Goal: Navigation & Orientation: Find specific page/section

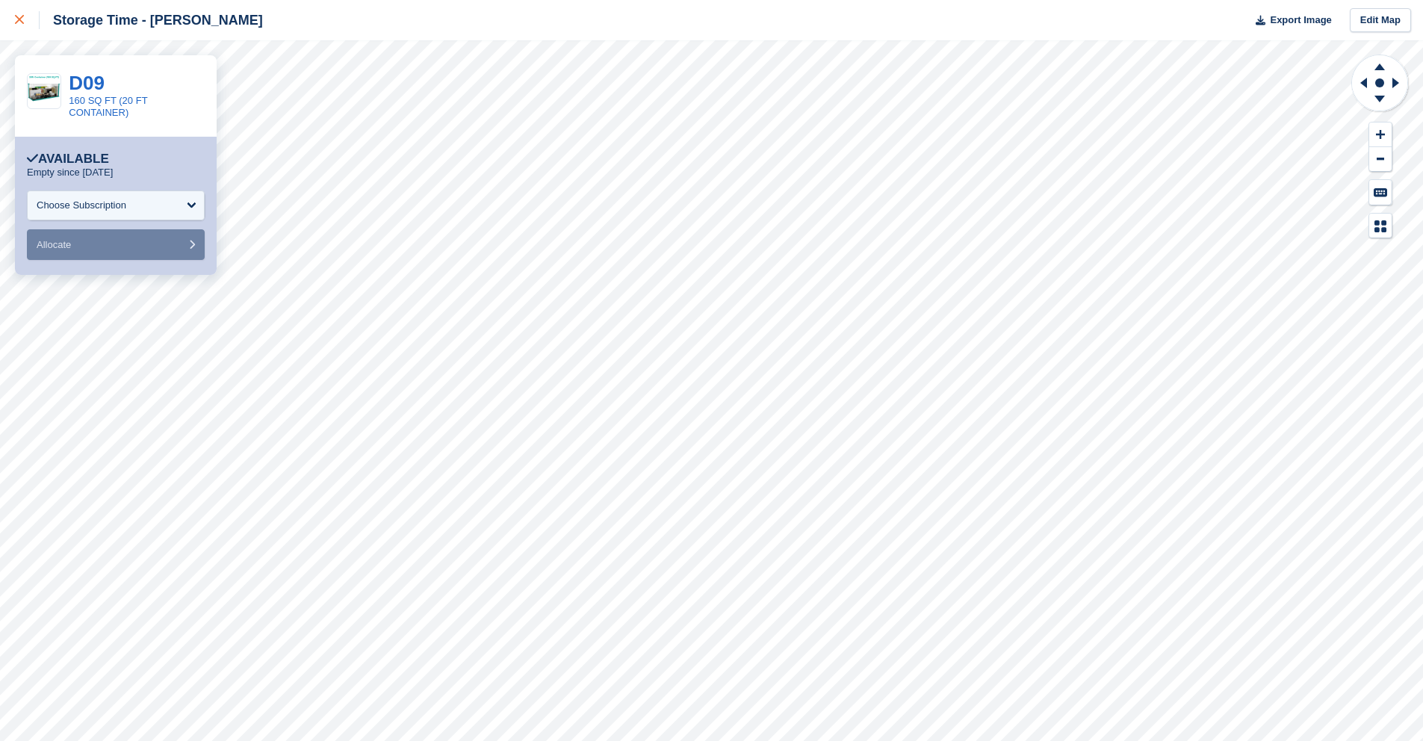
click at [16, 16] on icon at bounding box center [19, 19] width 9 height 9
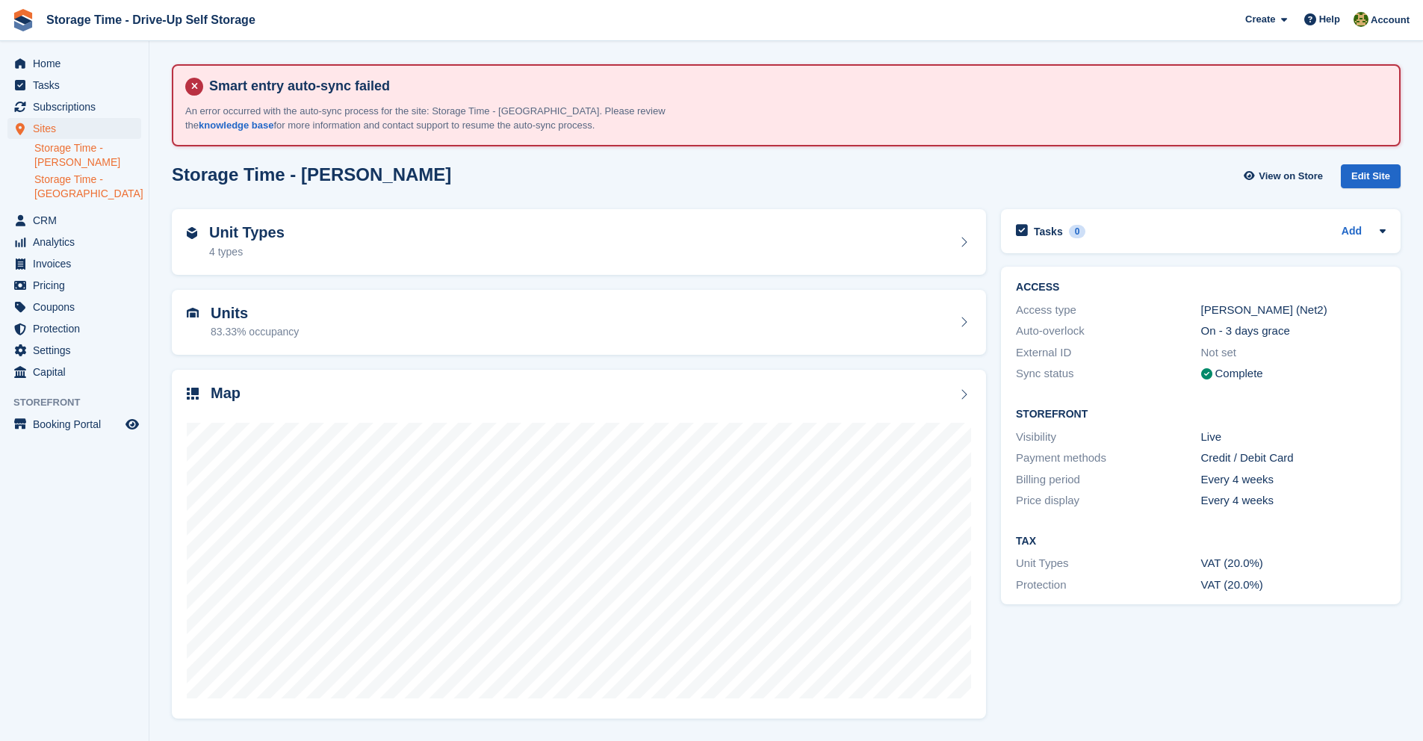
click at [85, 188] on link "Storage Time - [GEOGRAPHIC_DATA]" at bounding box center [87, 186] width 107 height 28
click at [79, 151] on link "Storage Time - [PERSON_NAME]" at bounding box center [87, 155] width 107 height 28
click at [76, 191] on link "Storage Time - Manchester" at bounding box center [87, 186] width 107 height 28
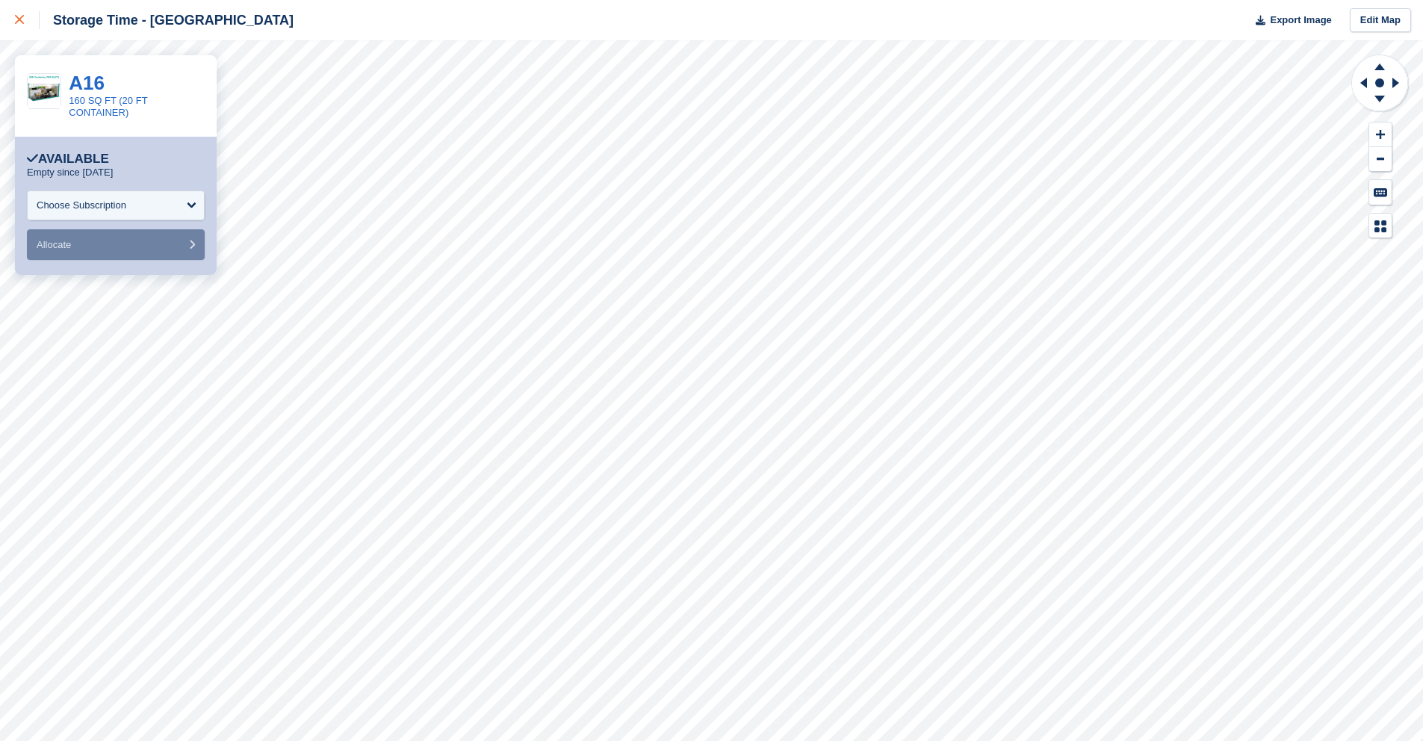
click at [18, 15] on icon at bounding box center [19, 19] width 9 height 9
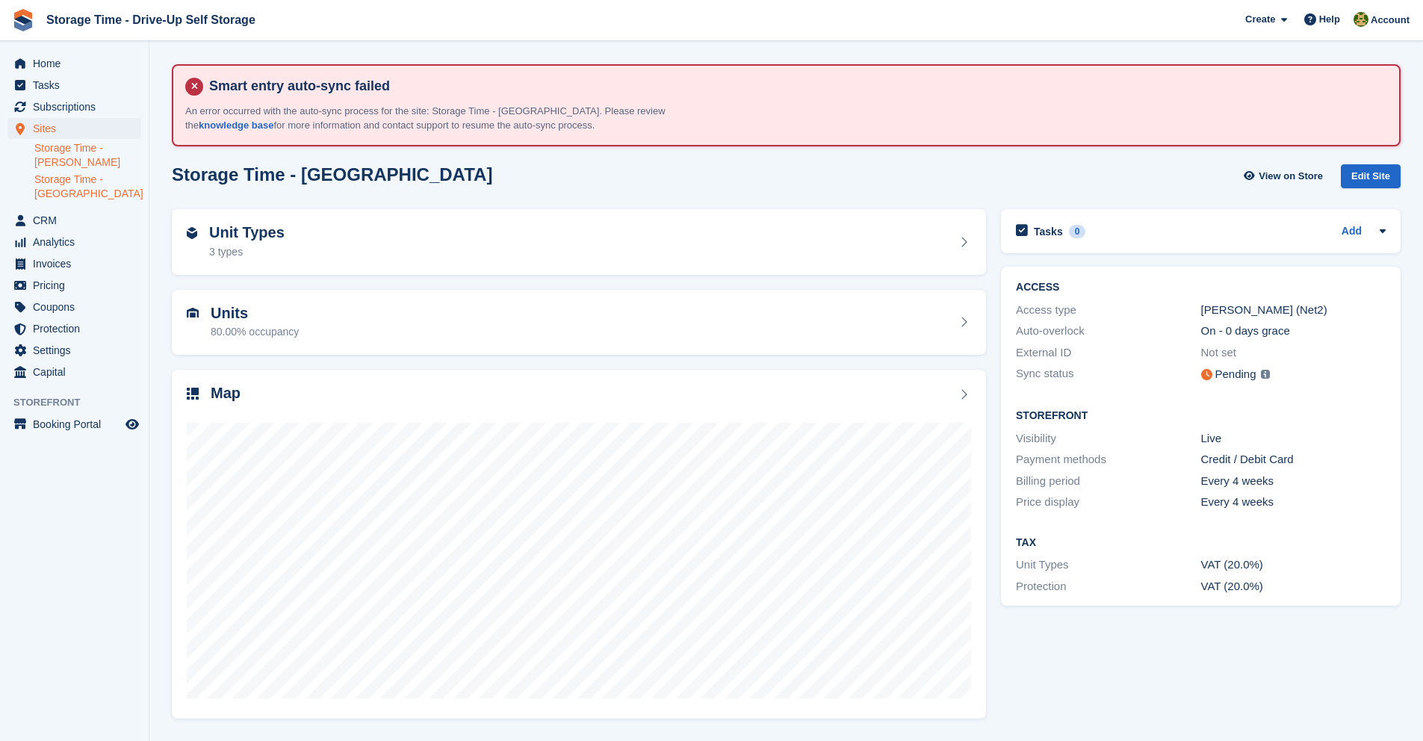
click at [87, 150] on link "Storage Time - [PERSON_NAME]" at bounding box center [87, 155] width 107 height 28
click at [87, 105] on span "Subscriptions" at bounding box center [78, 106] width 90 height 21
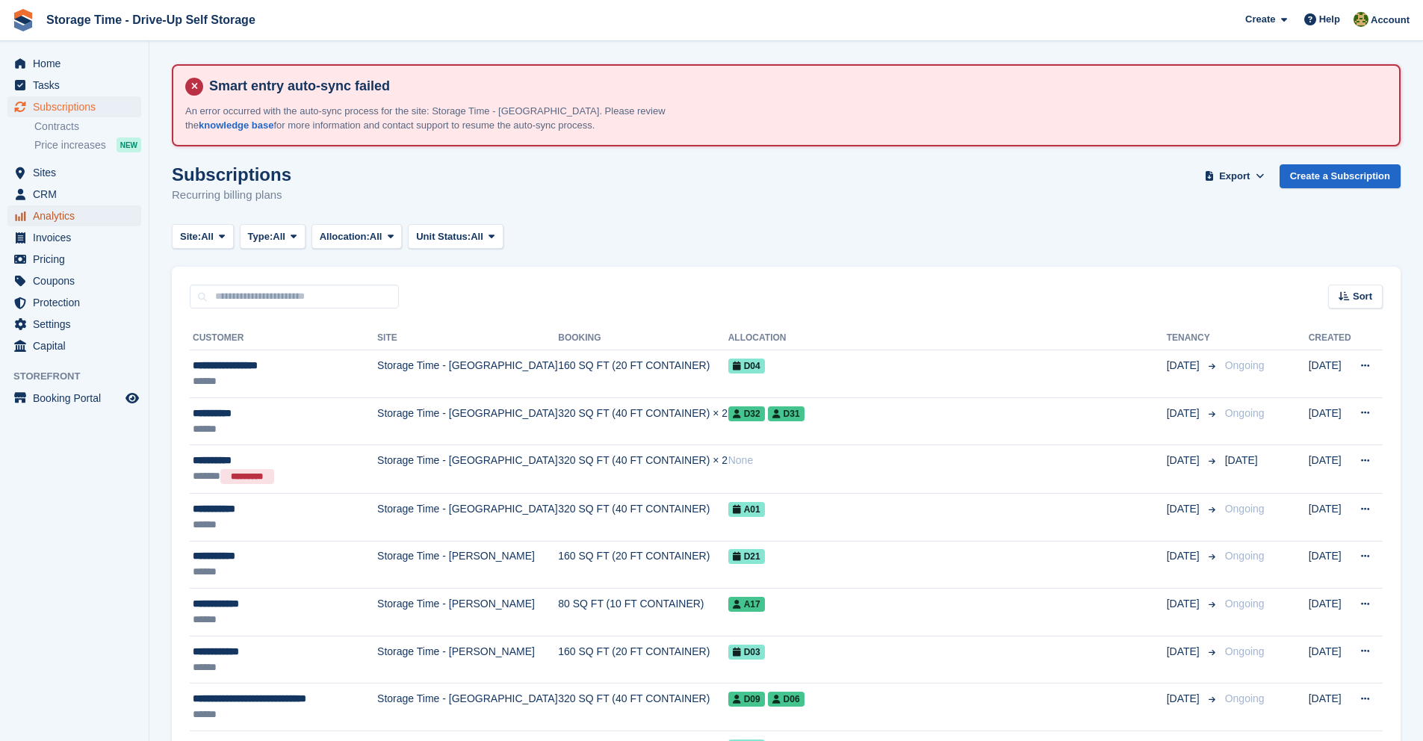
click at [113, 222] on span "Analytics" at bounding box center [78, 215] width 90 height 21
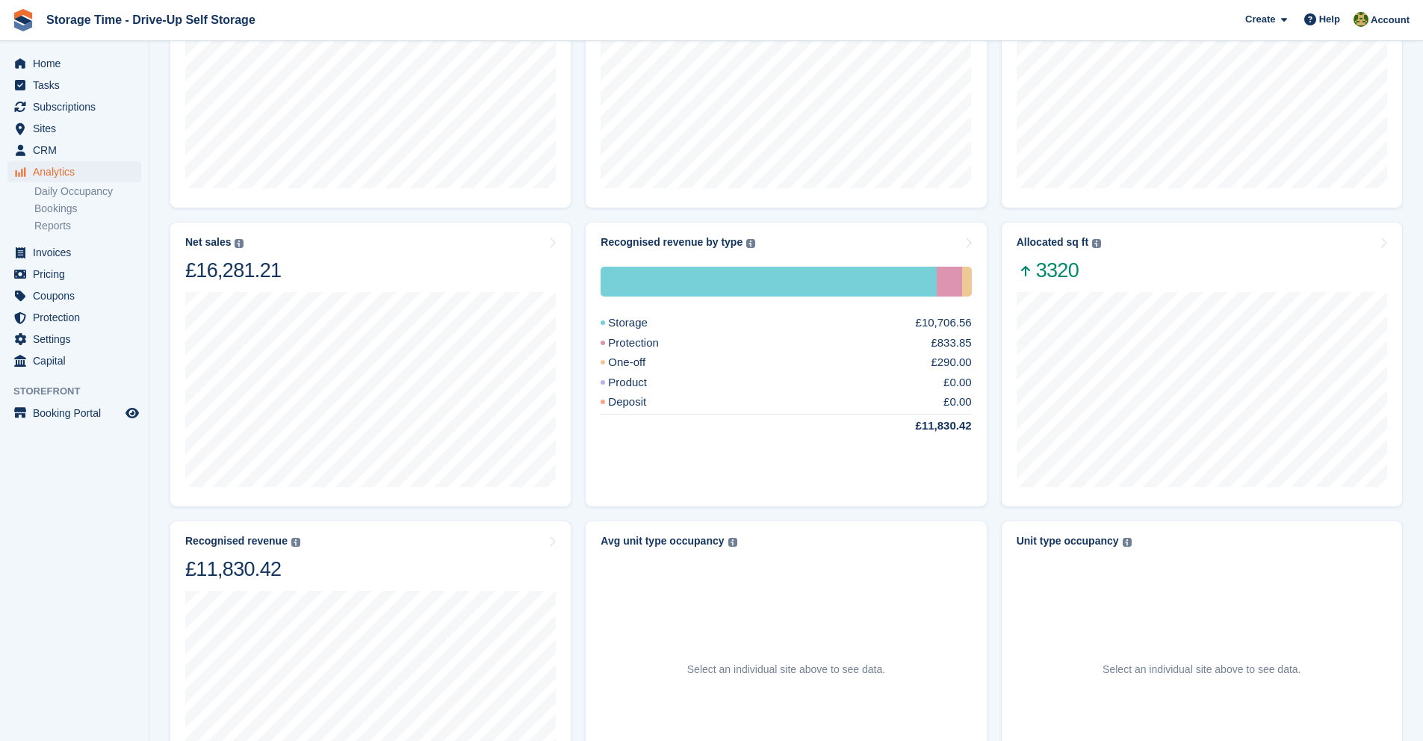
scroll to position [419, 0]
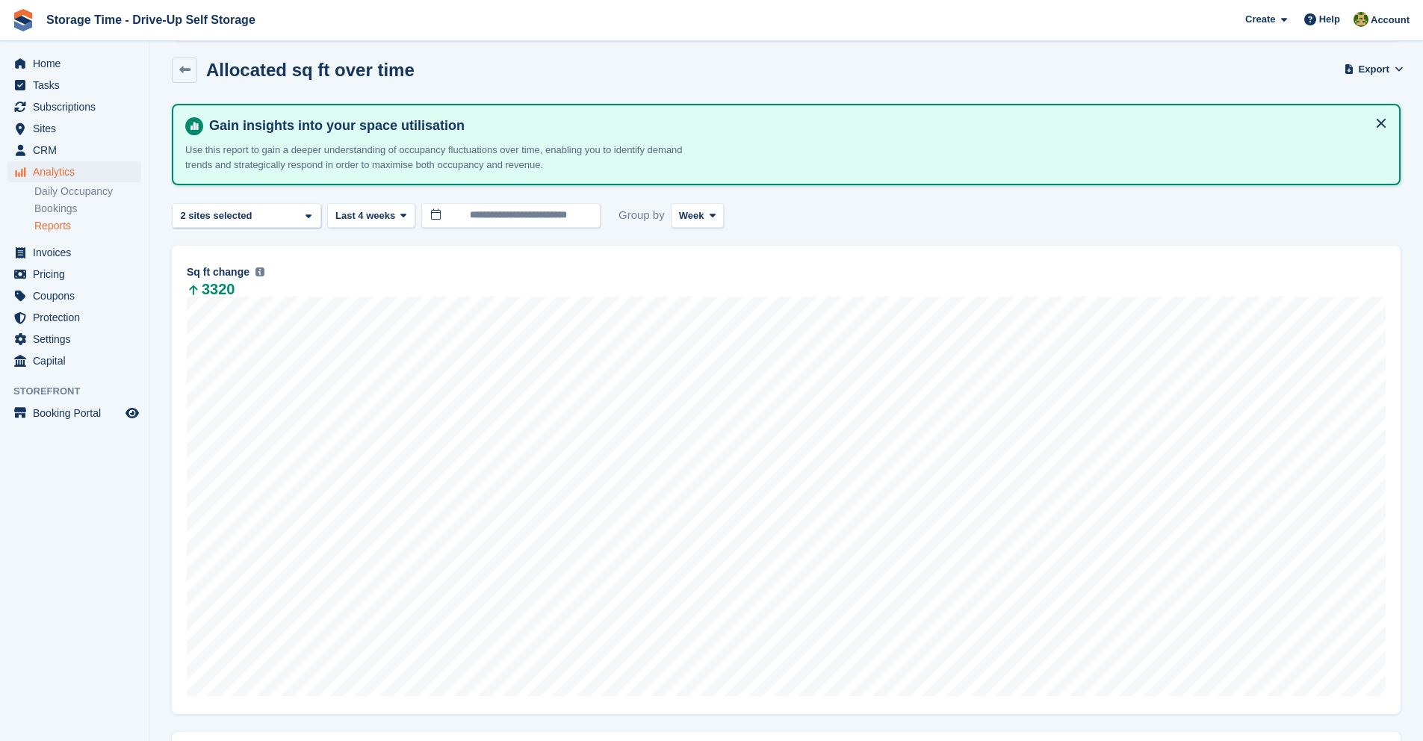
scroll to position [125, 0]
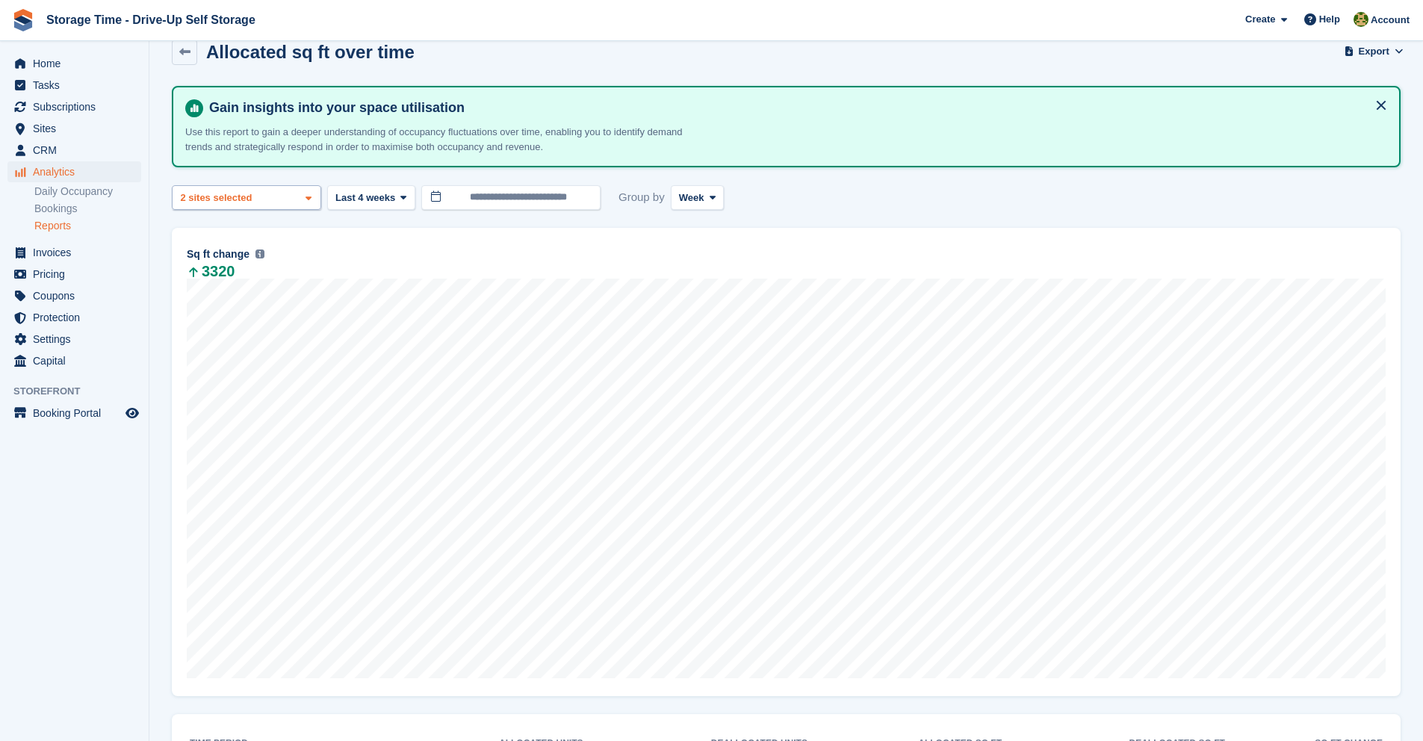
click at [289, 202] on div "Storage Time - Sharston 2 sites selected" at bounding box center [246, 197] width 149 height 25
click at [376, 200] on span "Last 4 weeks" at bounding box center [365, 197] width 60 height 15
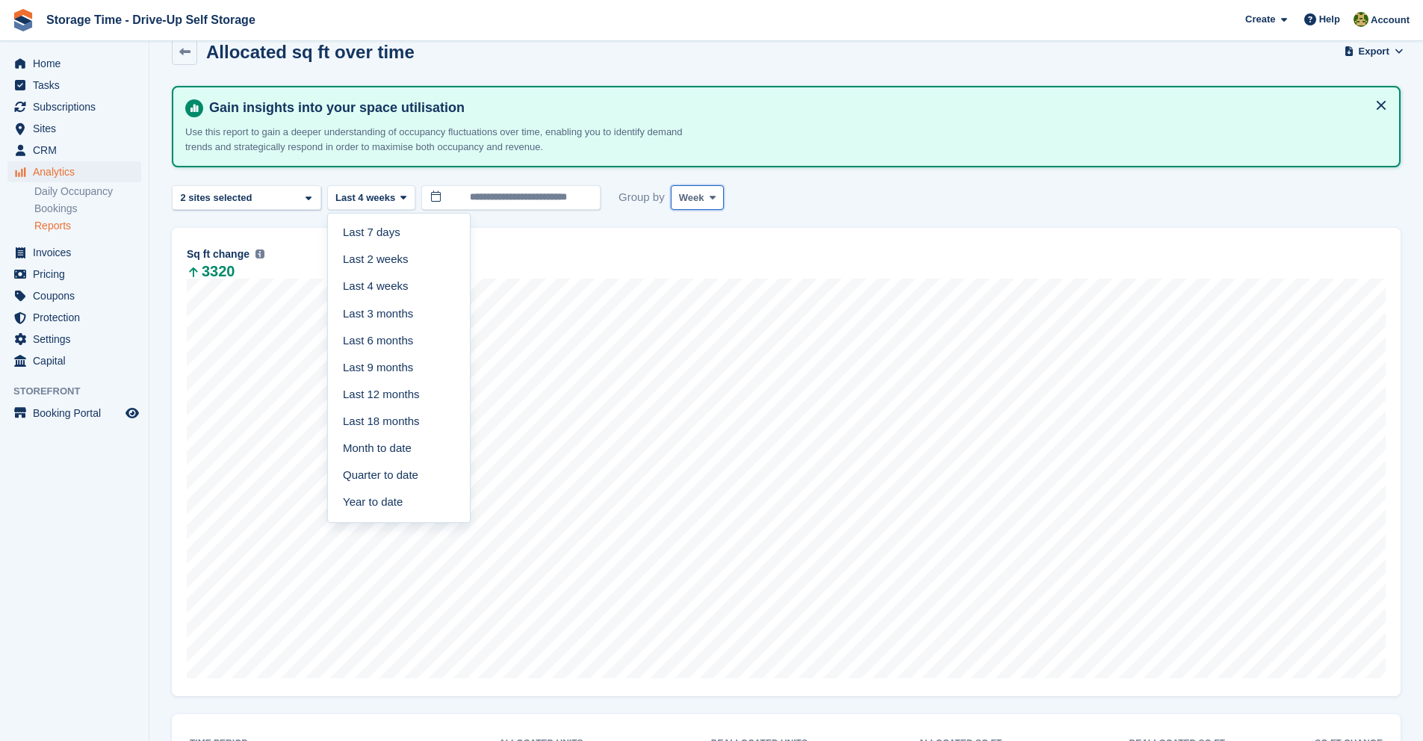
click at [695, 200] on span "Week" at bounding box center [691, 197] width 25 height 15
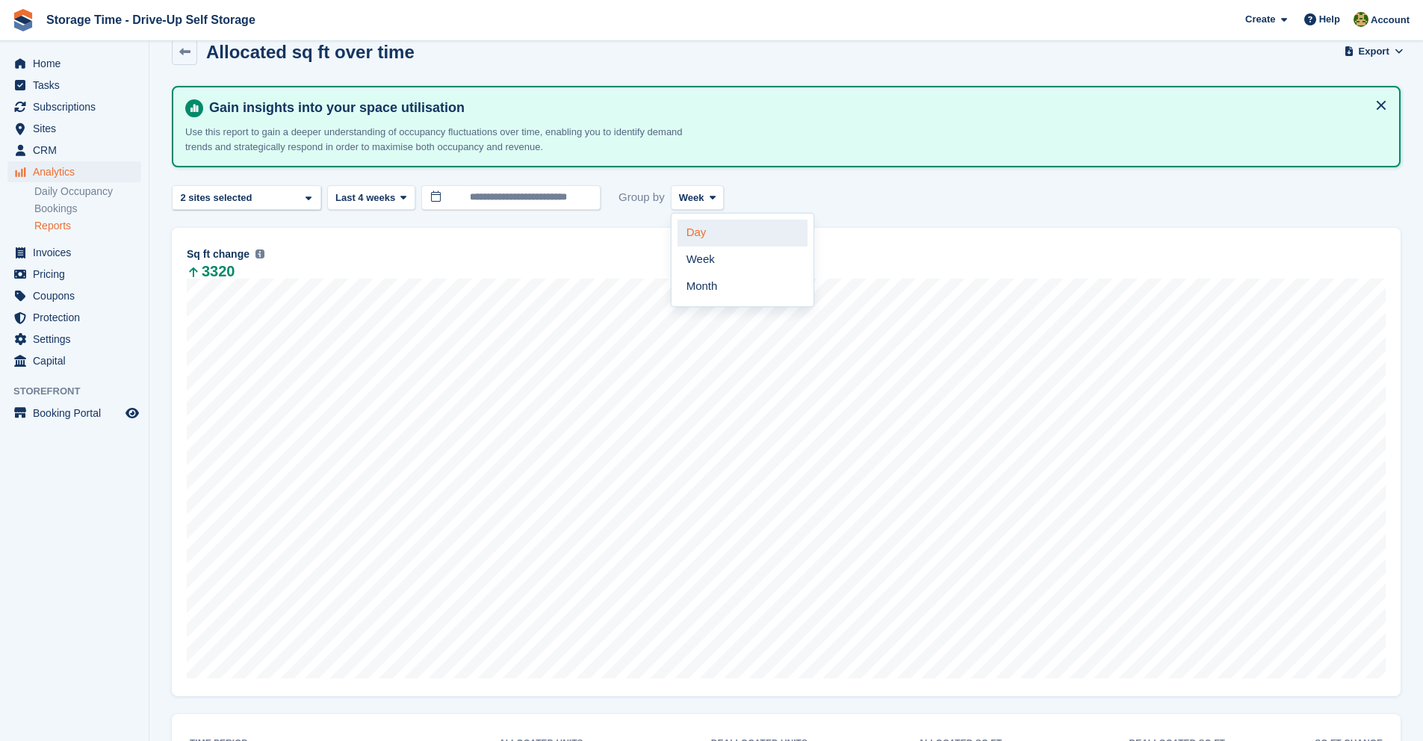
click at [702, 231] on link "Day" at bounding box center [742, 233] width 130 height 27
click at [98, 193] on link "Daily Occupancy" at bounding box center [87, 191] width 107 height 14
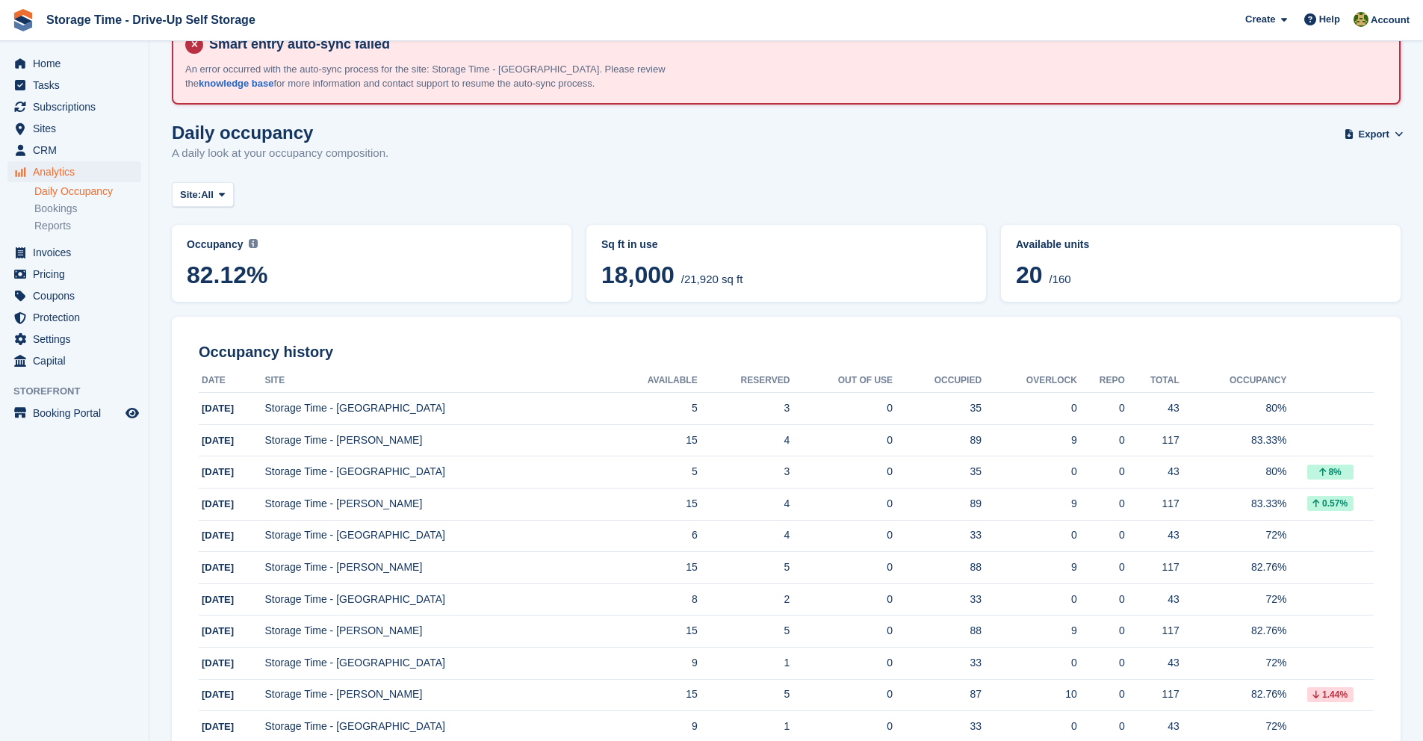
scroll to position [12, 0]
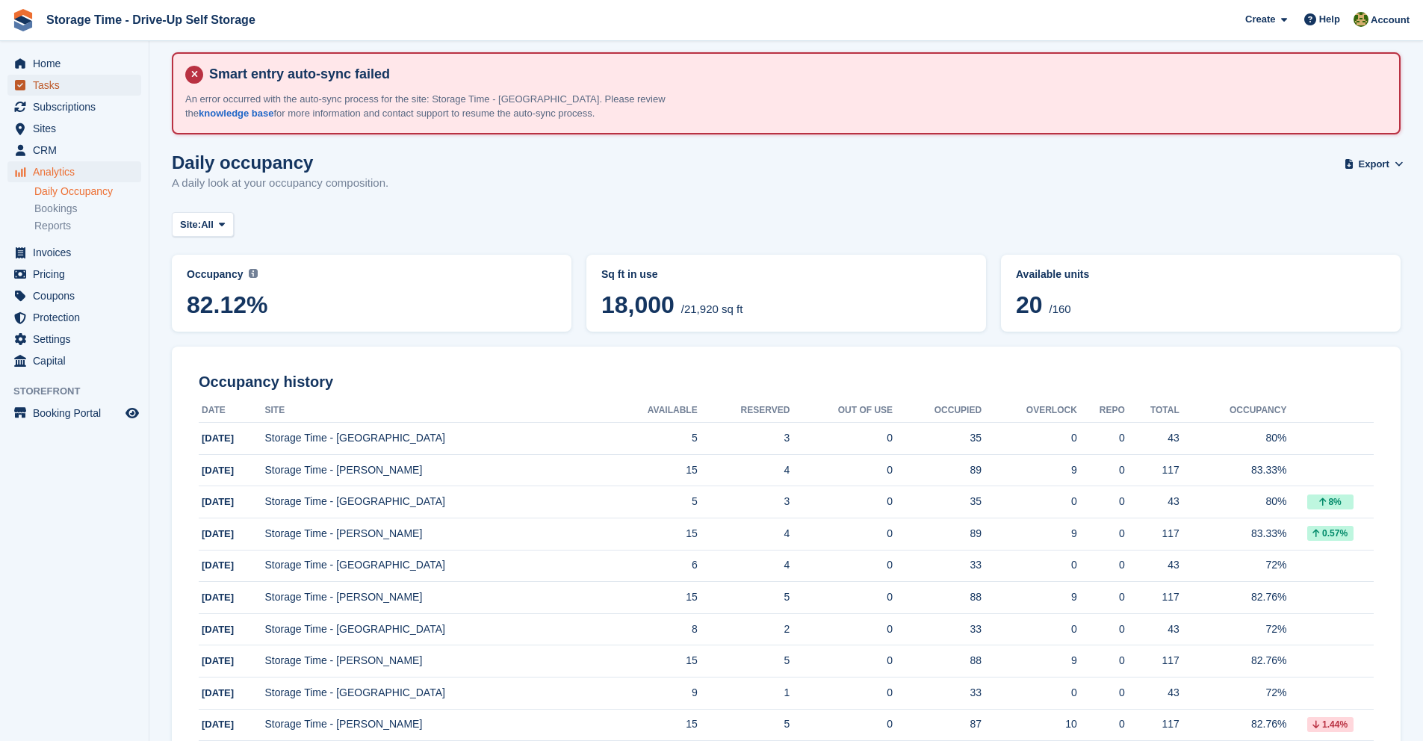
click at [83, 78] on span "Tasks" at bounding box center [78, 85] width 90 height 21
click at [81, 67] on span "Home" at bounding box center [78, 63] width 90 height 21
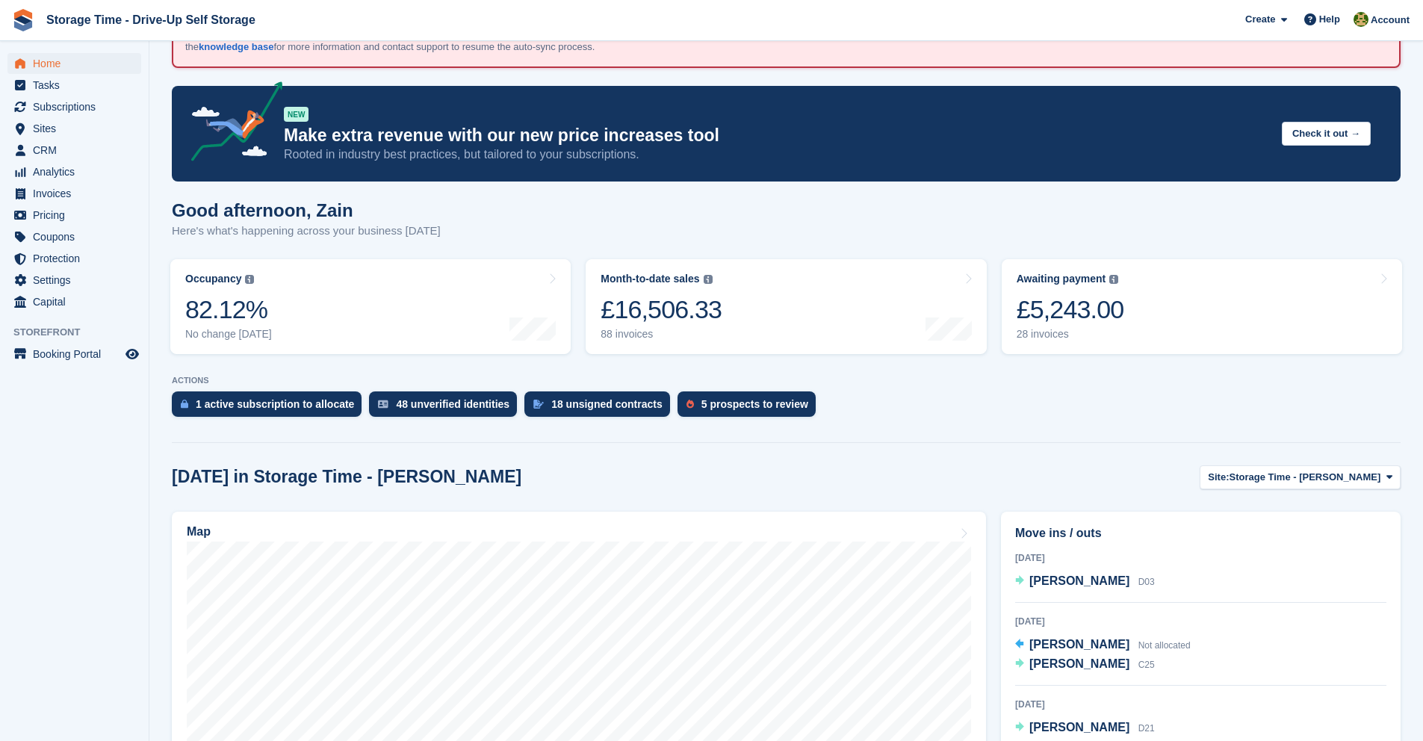
scroll to position [4, 0]
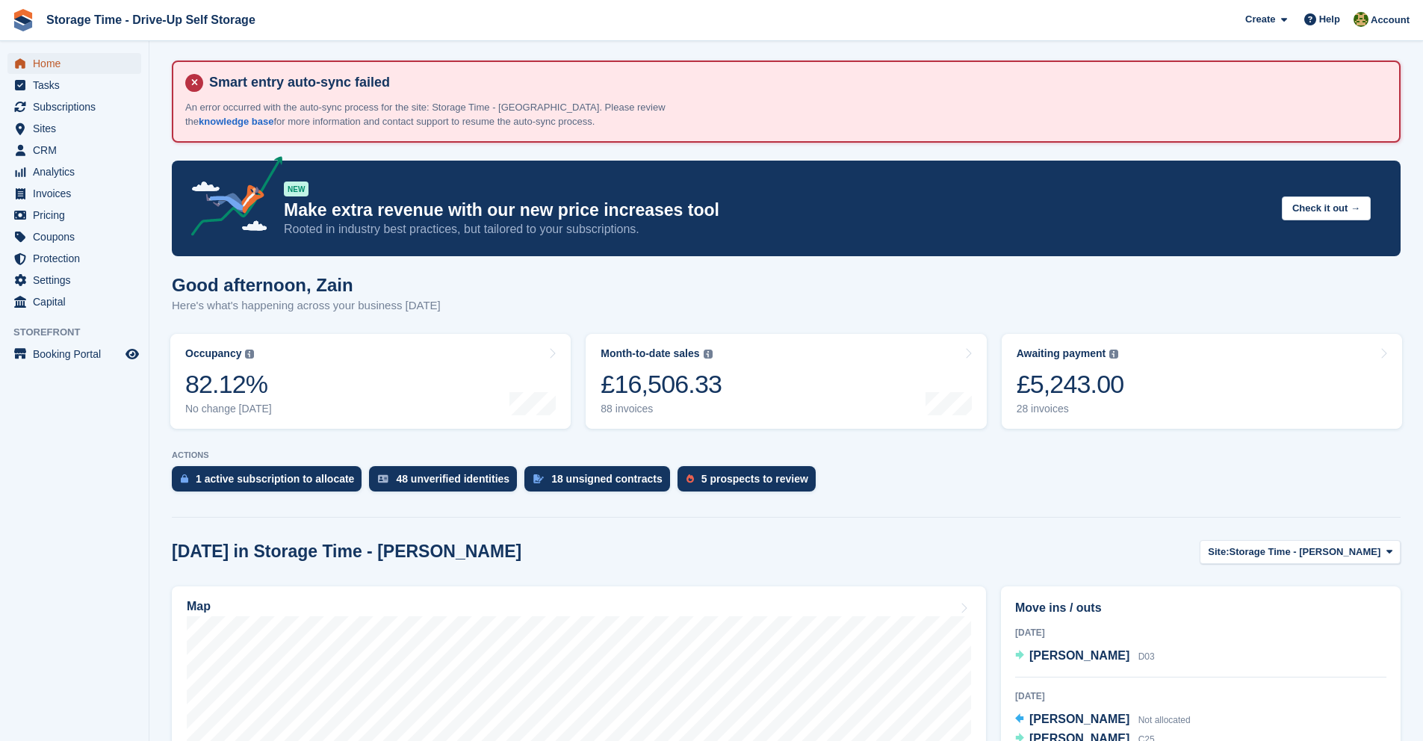
click at [105, 55] on span "Home" at bounding box center [78, 63] width 90 height 21
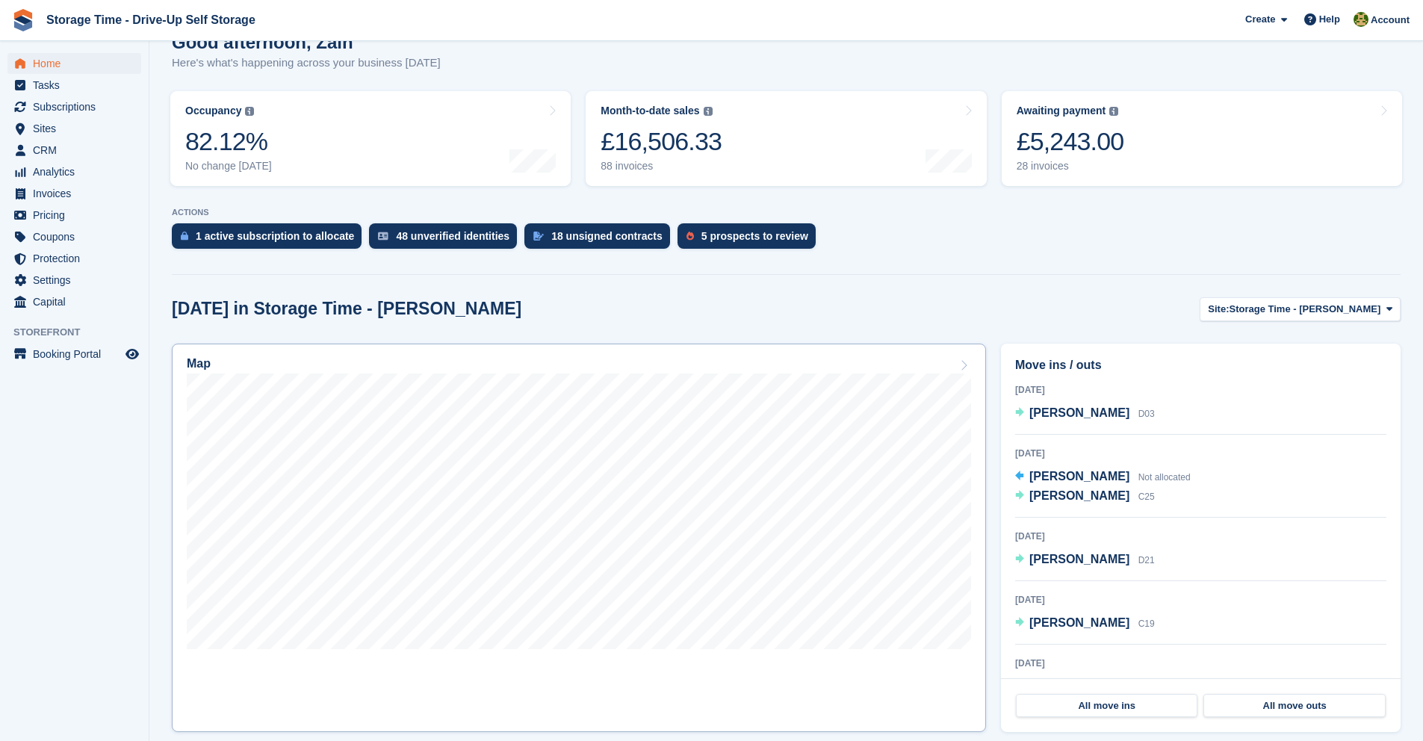
scroll to position [250, 0]
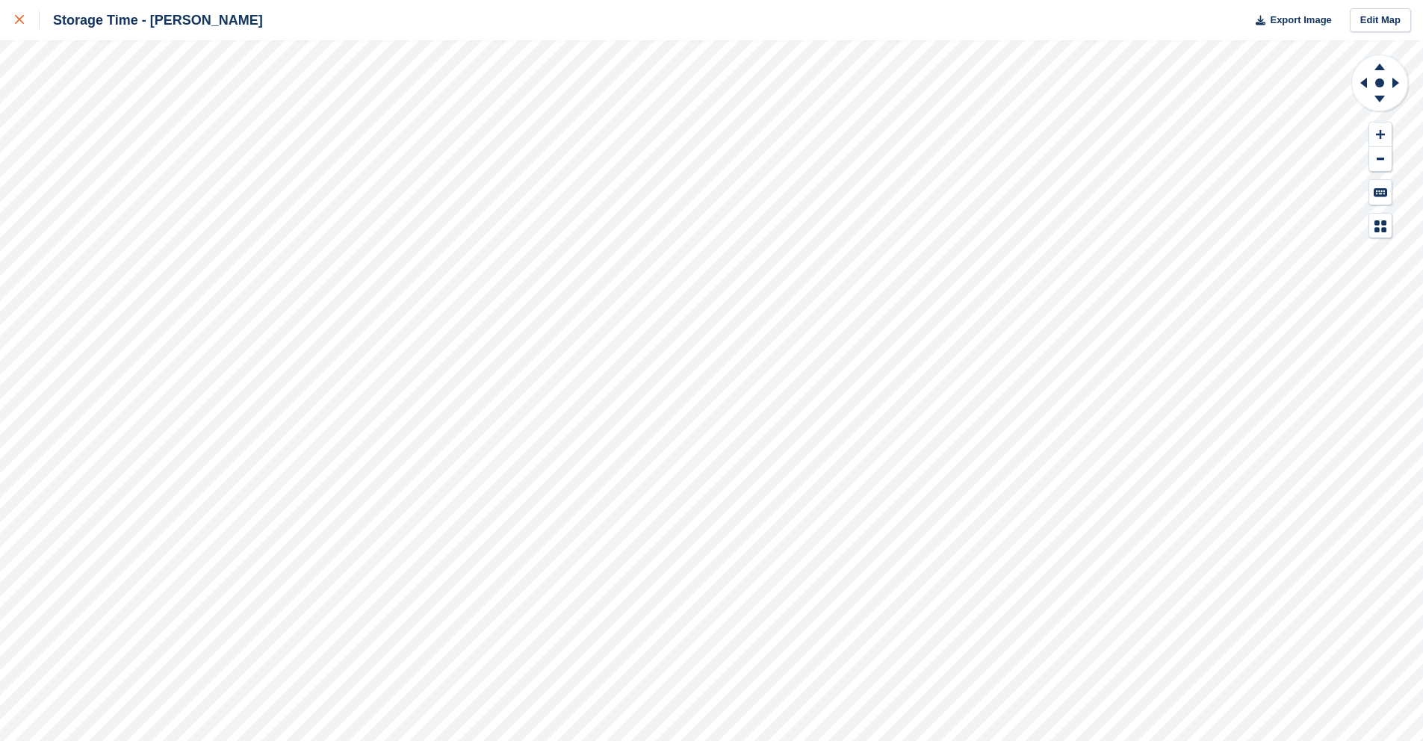
click at [15, 17] on icon at bounding box center [19, 19] width 9 height 9
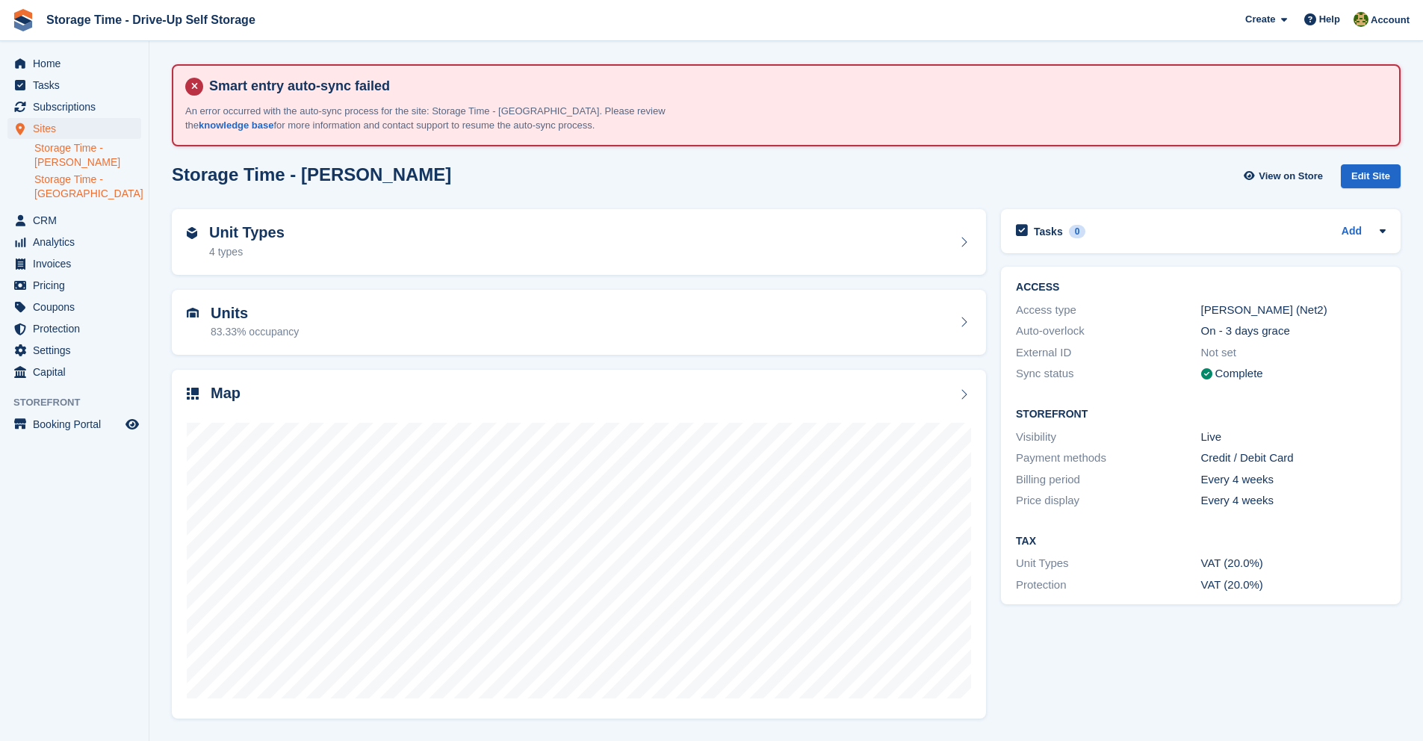
click at [78, 181] on link "Storage Time - [GEOGRAPHIC_DATA]" at bounding box center [87, 186] width 107 height 28
click at [81, 149] on link "Storage Time - Sharston" at bounding box center [87, 155] width 107 height 28
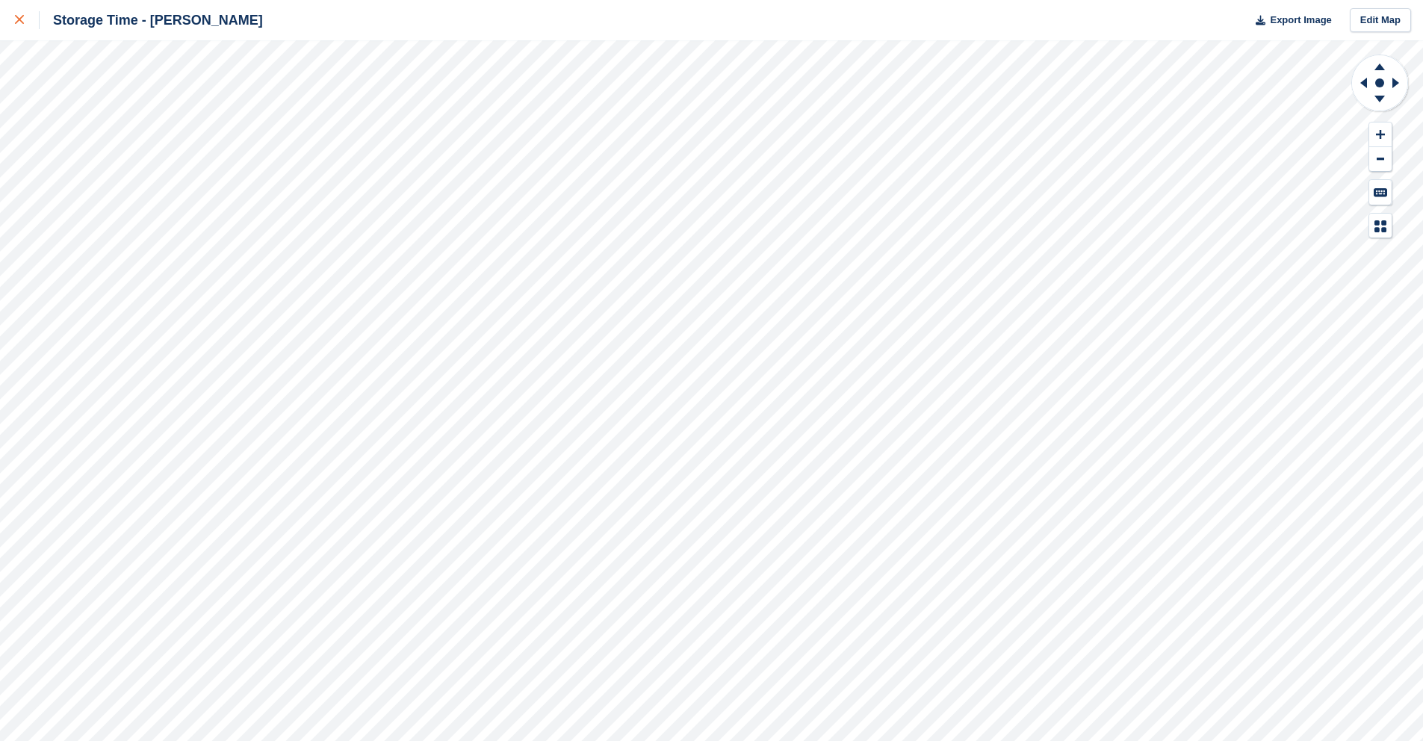
click at [29, 31] on link at bounding box center [20, 20] width 40 height 40
